Goal: Navigation & Orientation: Find specific page/section

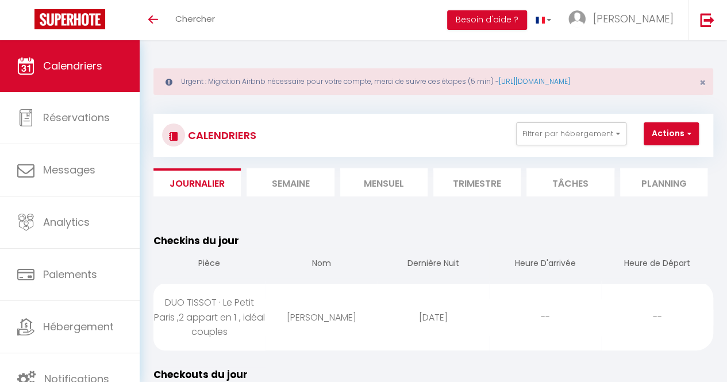
click at [94, 55] on link "Calendriers" at bounding box center [70, 66] width 140 height 52
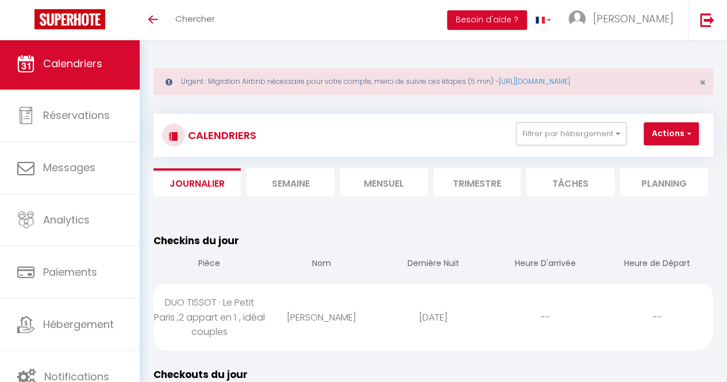
click at [61, 83] on link "Calendriers" at bounding box center [70, 64] width 140 height 52
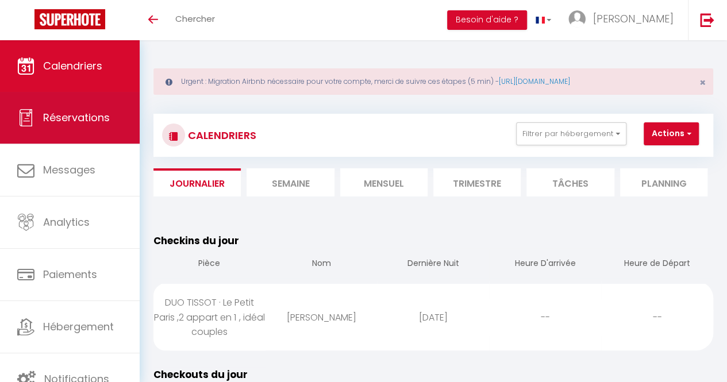
click at [90, 140] on link "Réservations" at bounding box center [70, 118] width 140 height 52
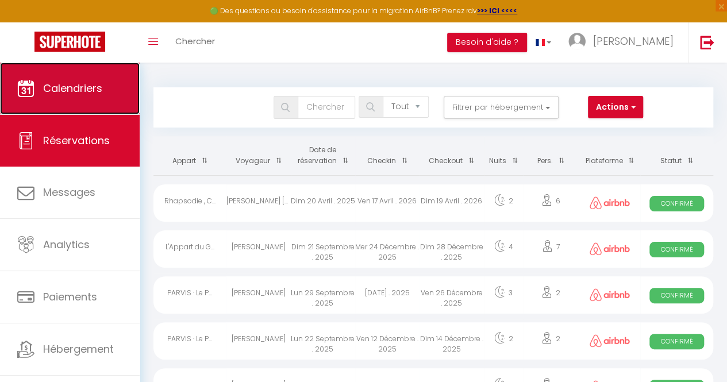
click at [91, 89] on span "Calendriers" at bounding box center [72, 88] width 59 height 14
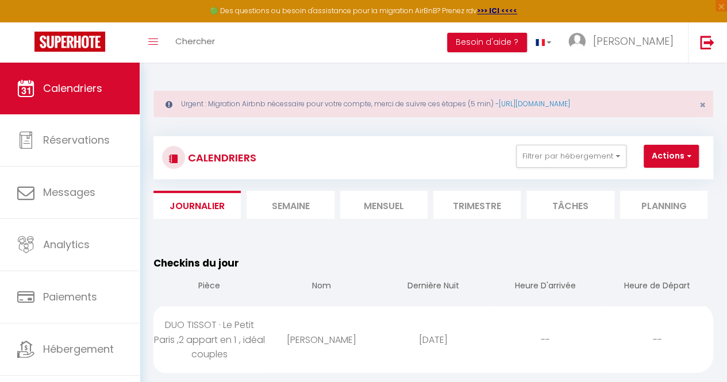
click at [392, 217] on li "Mensuel" at bounding box center [383, 205] width 87 height 28
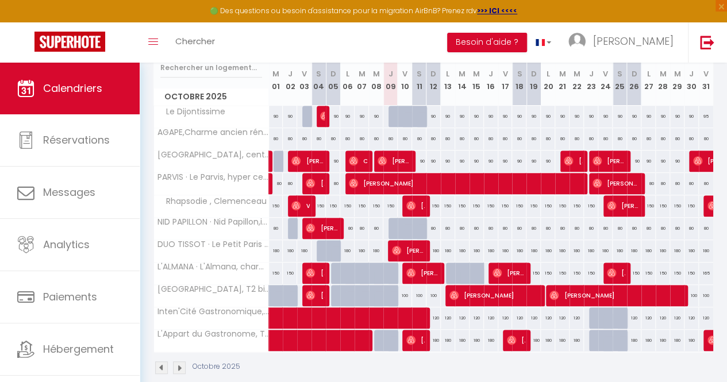
scroll to position [182, 0]
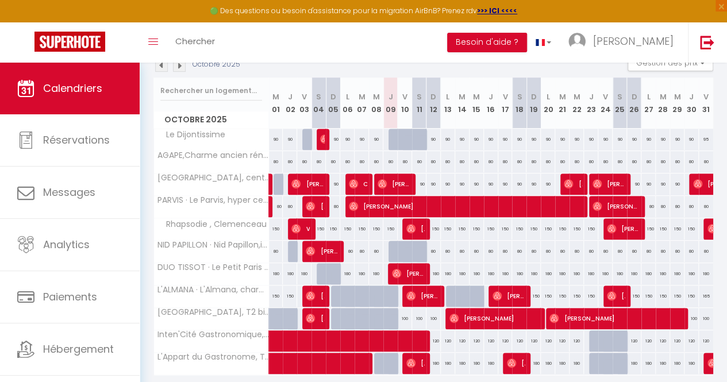
click at [181, 66] on img at bounding box center [179, 65] width 13 height 13
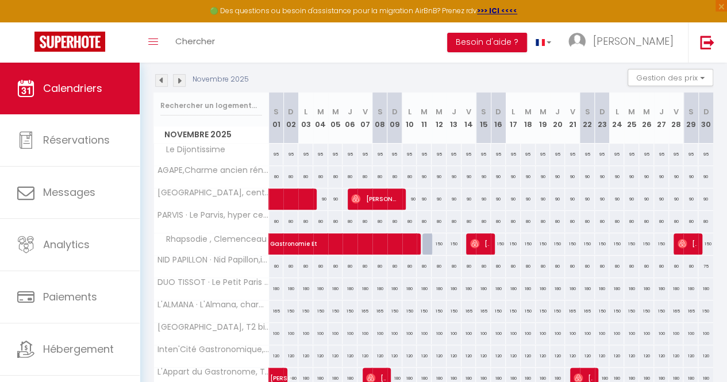
scroll to position [159, 0]
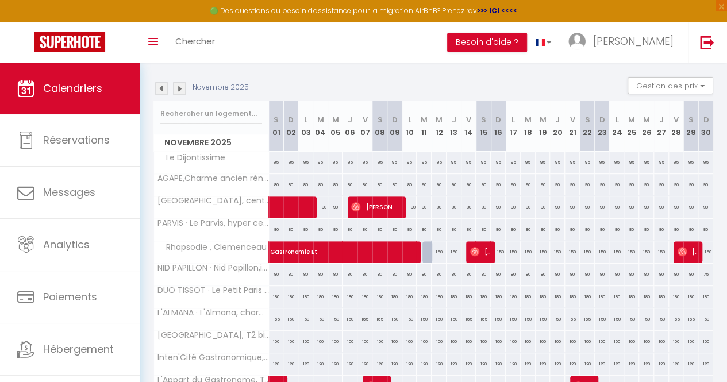
click at [163, 89] on img at bounding box center [161, 88] width 13 height 13
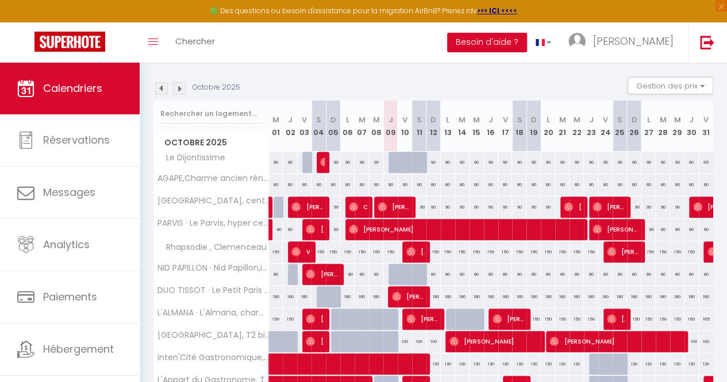
click at [163, 91] on img at bounding box center [161, 88] width 13 height 13
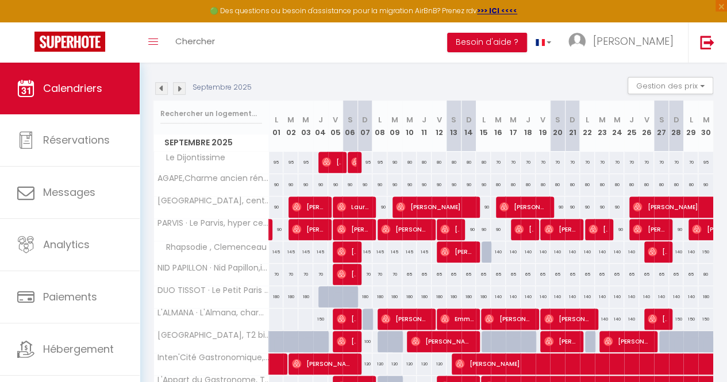
click at [180, 89] on img at bounding box center [179, 88] width 13 height 13
